Goal: Information Seeking & Learning: Learn about a topic

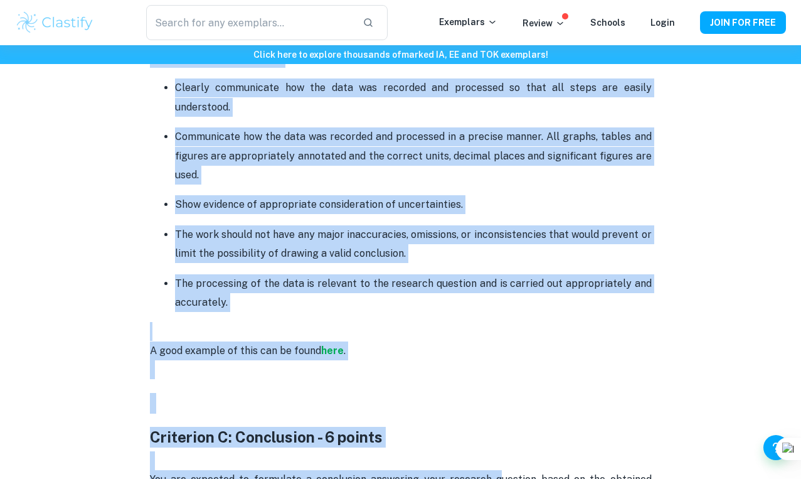
scroll to position [1686, 0]
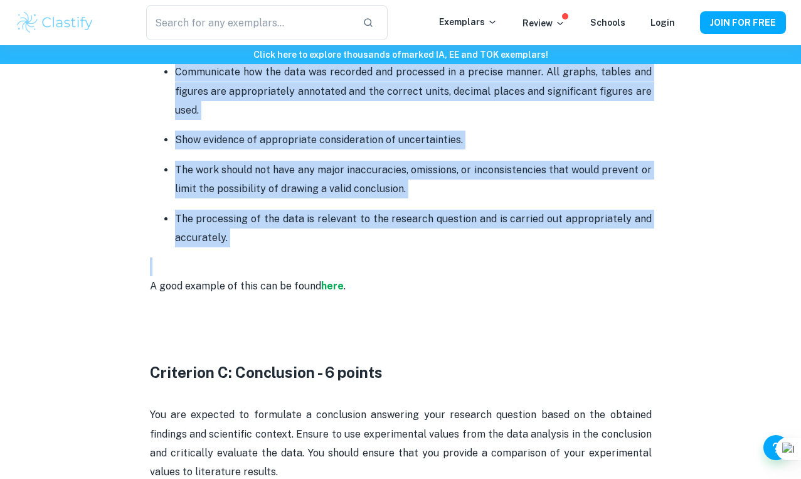
drag, startPoint x: 142, startPoint y: 151, endPoint x: 501, endPoint y: 257, distance: 373.9
click at [501, 257] on div "Chemistry IA Criteria and Checklist [2025 updated] By [PERSON_NAME] • [DATE] Ge…" at bounding box center [400, 258] width 771 height 3696
copy div "Lore ipsumdol sitame consect adi elitseddo, eiusmodtem, inc utlaboreetdolo ma a…"
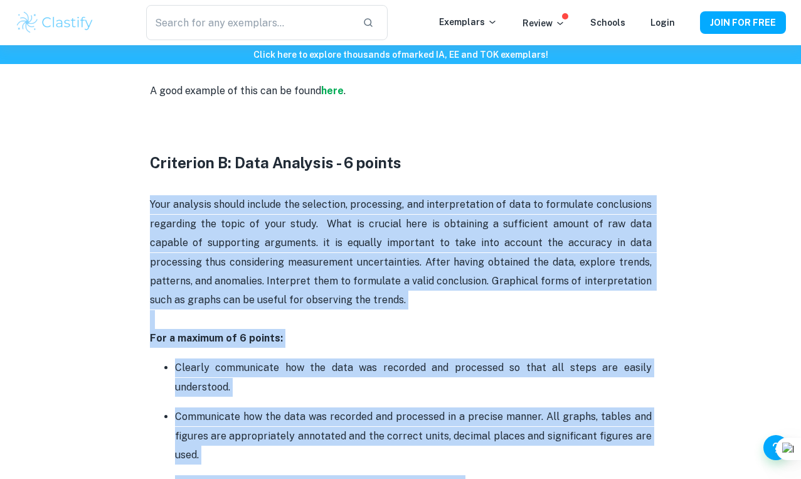
scroll to position [1353, 0]
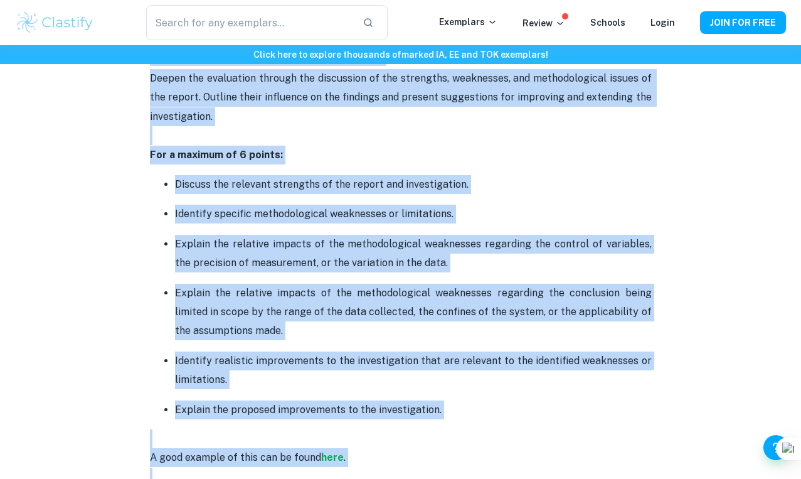
scroll to position [2743, 0]
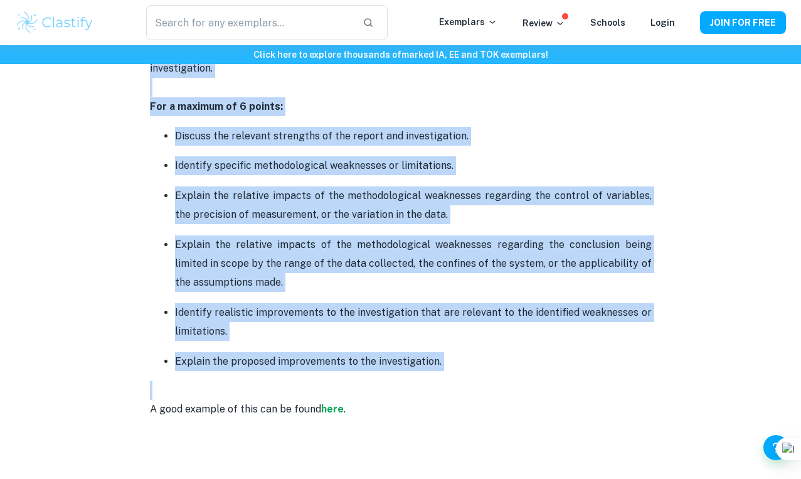
drag, startPoint x: 144, startPoint y: 147, endPoint x: 464, endPoint y: 374, distance: 392.7
copy div "Loremipsu D: Sita Consecte - 2 adipis Elit seddoeiu tempor incidid utl etdolore…"
